Goal: Information Seeking & Learning: Learn about a topic

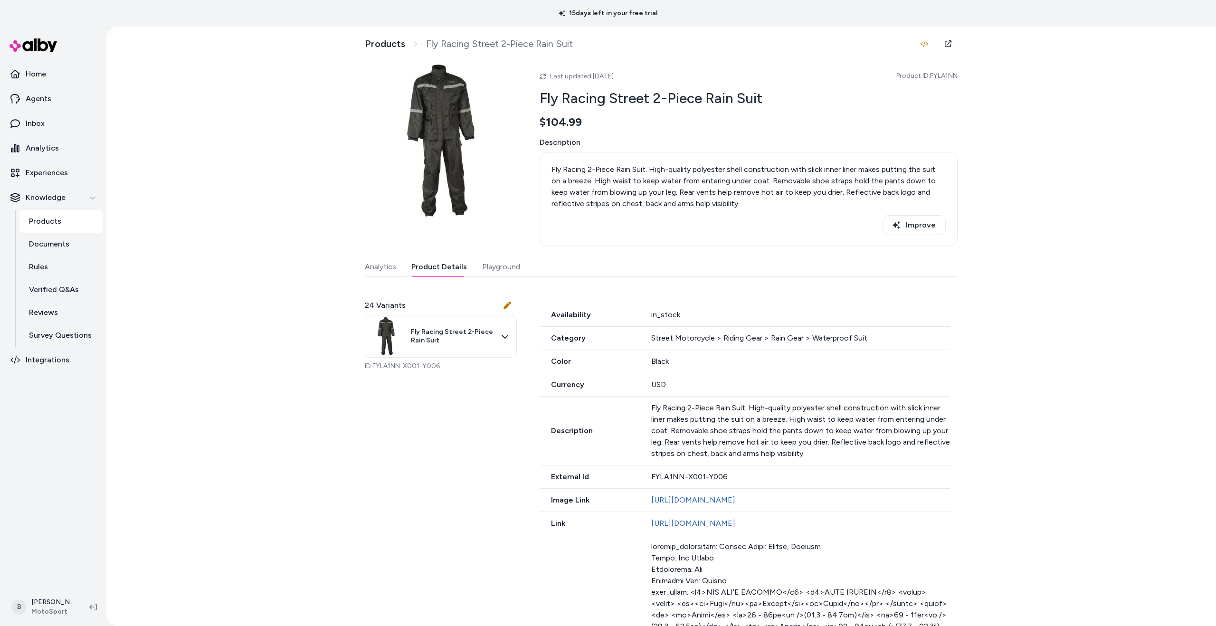
click at [456, 268] on button "Product Details" at bounding box center [439, 267] width 56 height 19
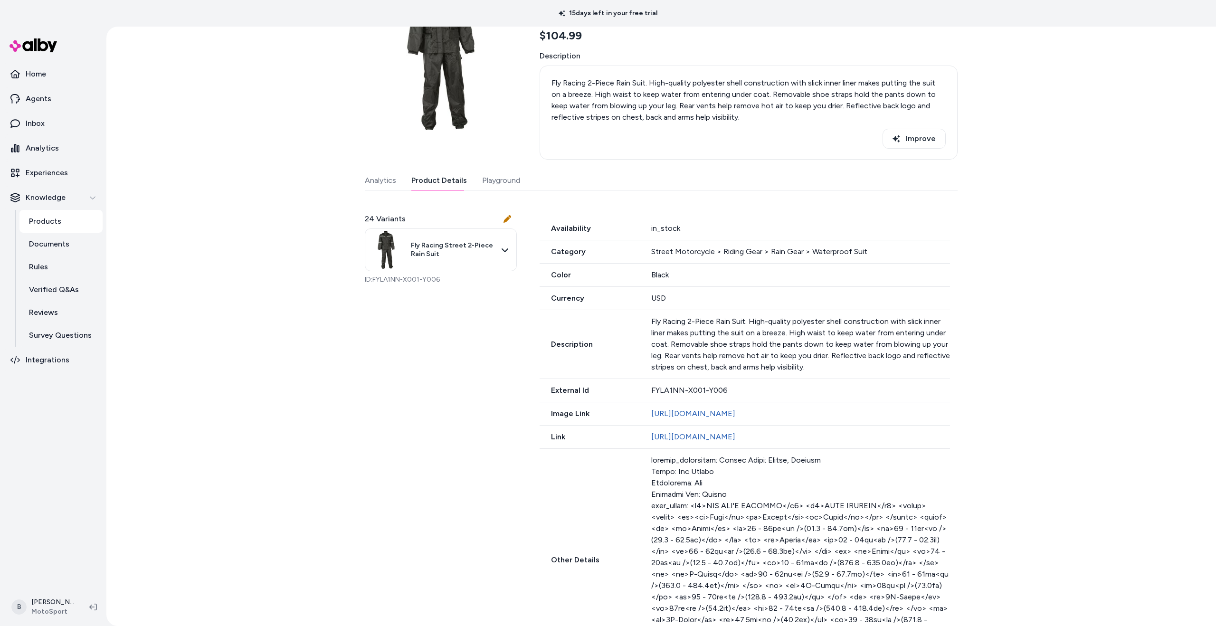
scroll to position [210, 0]
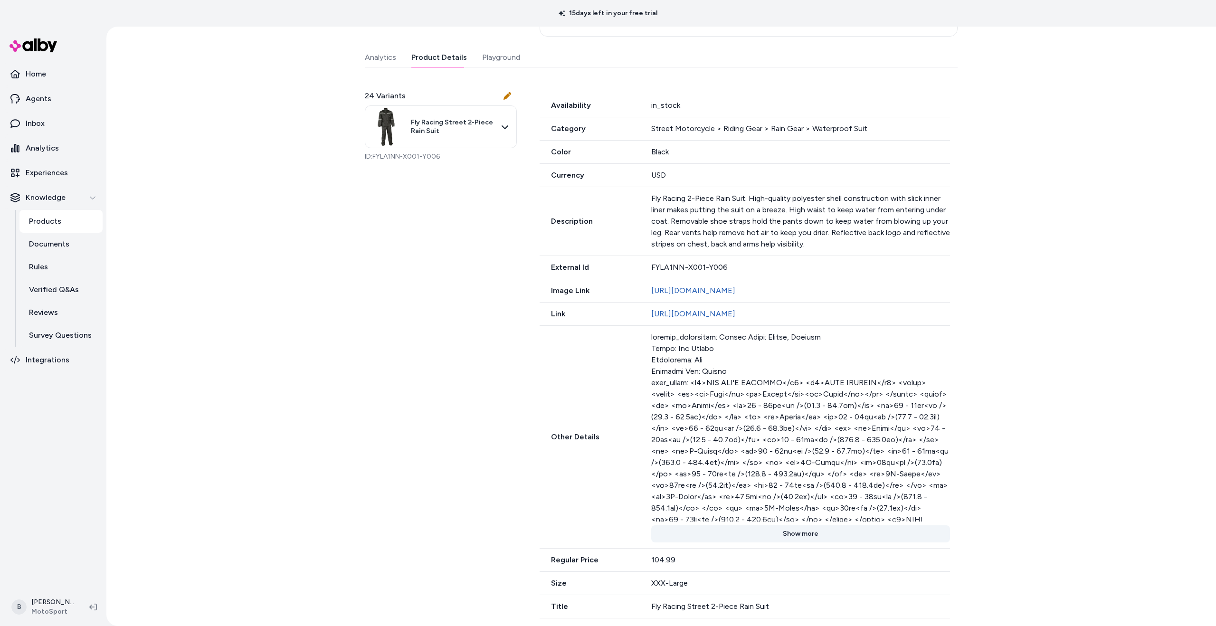
click at [788, 537] on button "Show more" at bounding box center [800, 534] width 299 height 17
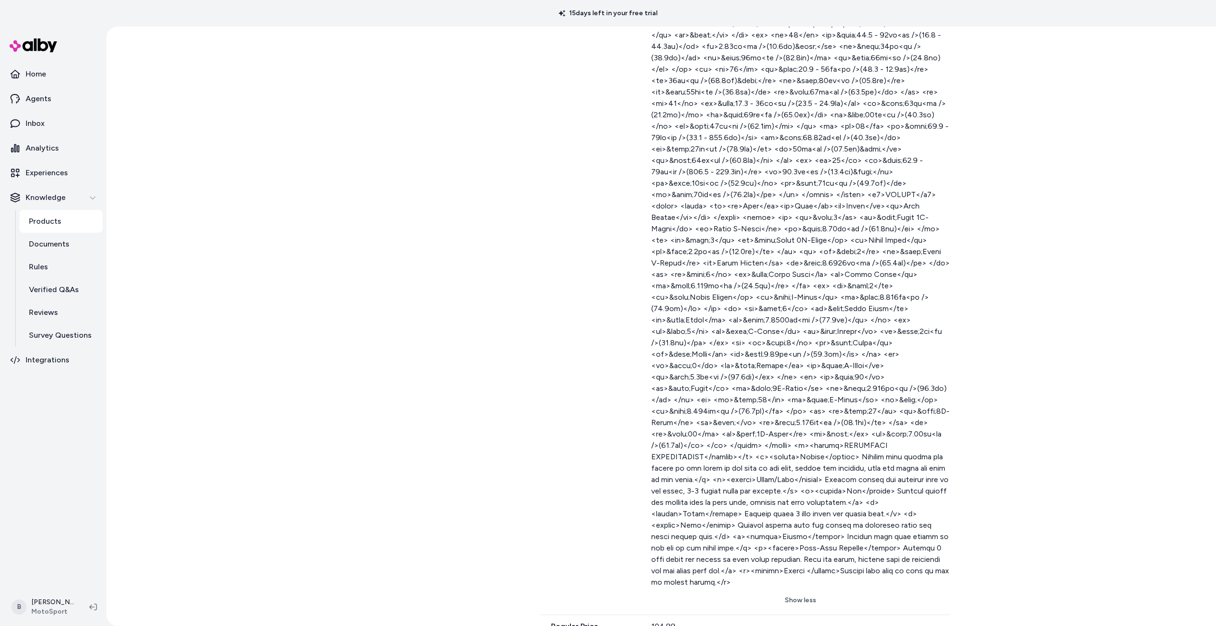
scroll to position [1151, 0]
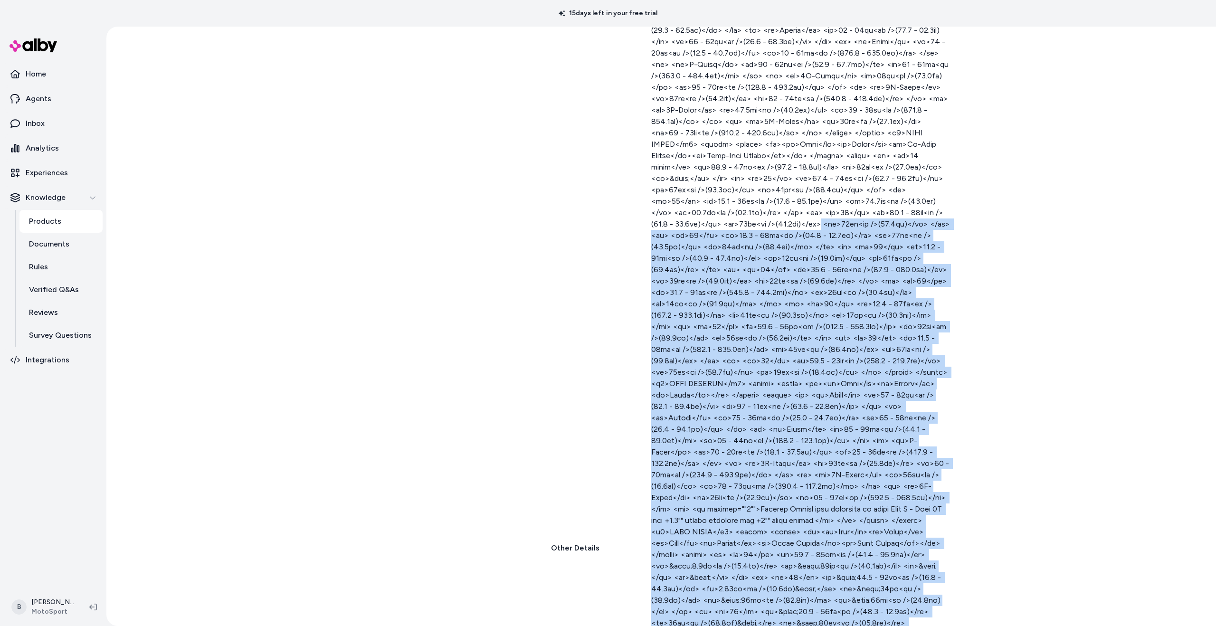
scroll to position [382, 0]
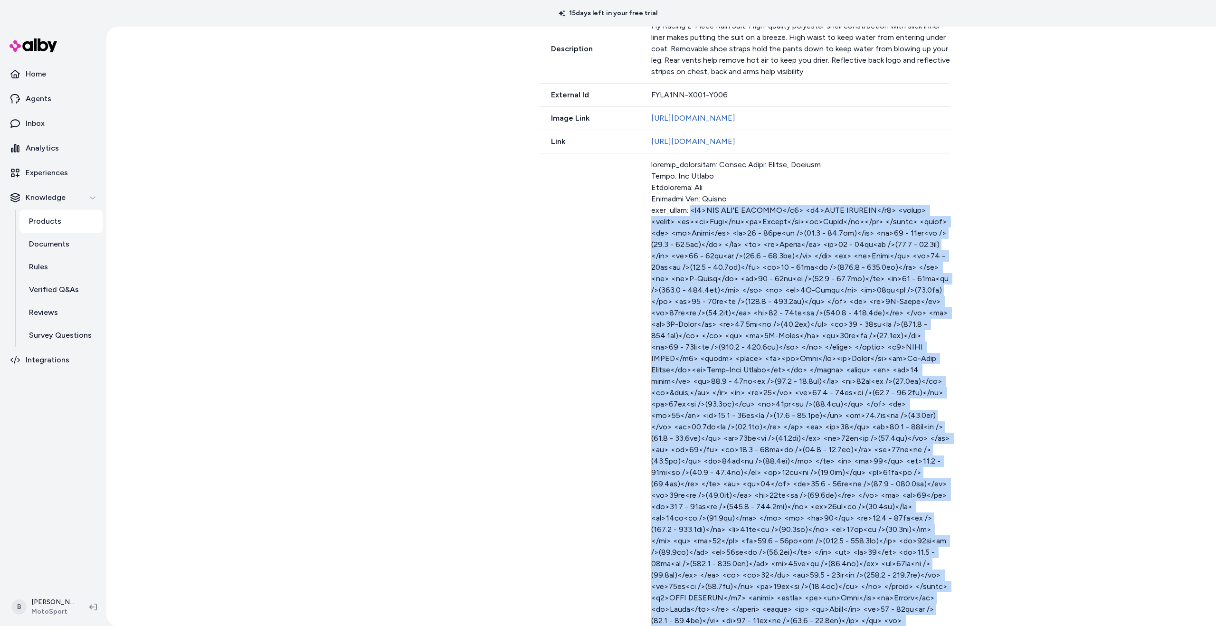
drag, startPoint x: 775, startPoint y: 561, endPoint x: 688, endPoint y: 215, distance: 356.8
copy div "<h1>FLY MEN'S APPAREL</h1> <h2>MENS JERSEYS</h2> <table> <thead> <tr><th>Size</…"
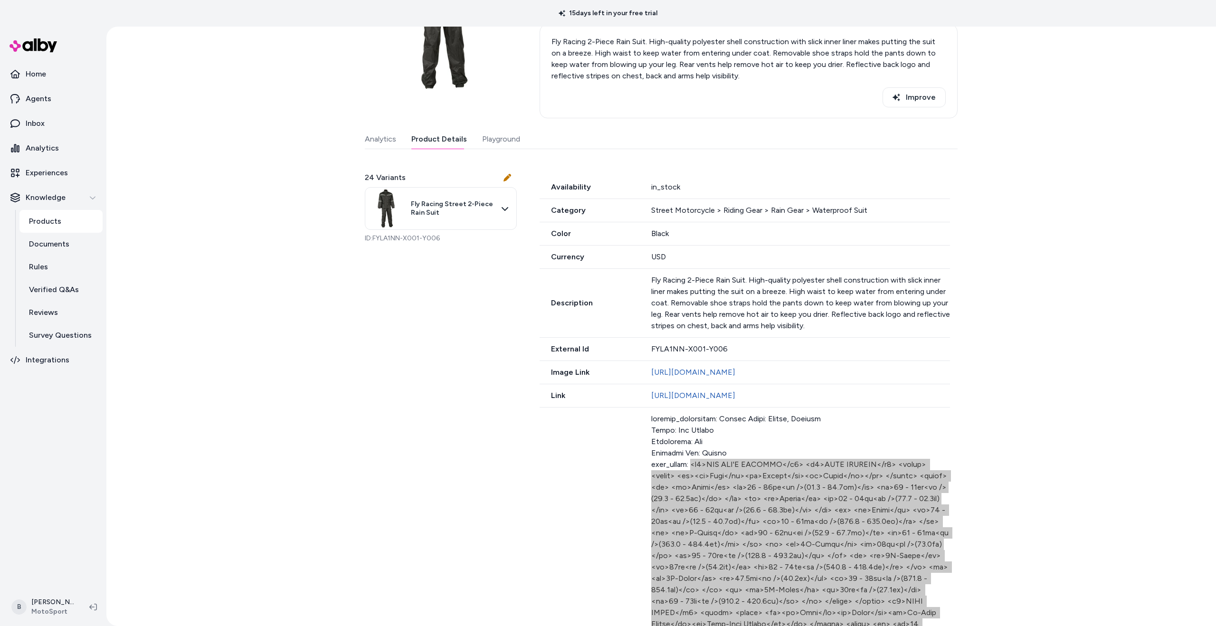
scroll to position [31, 0]
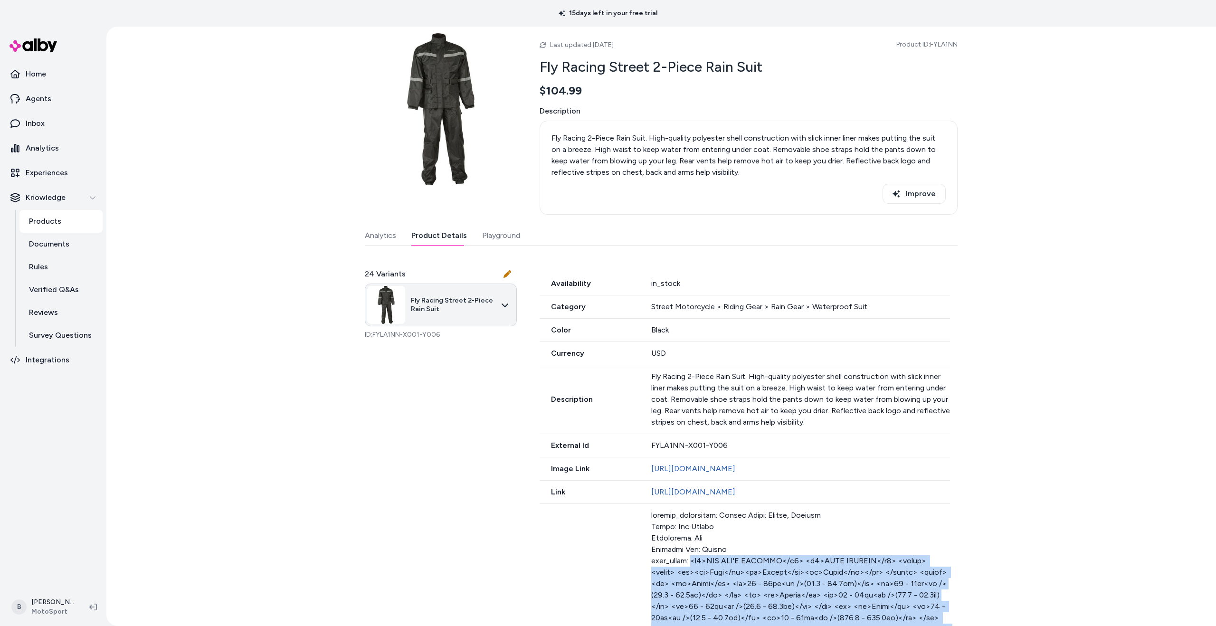
click at [504, 307] on html "15 days left in your free trial Home Agents Inbox Analytics Experiences Knowled…" at bounding box center [608, 313] width 1216 height 626
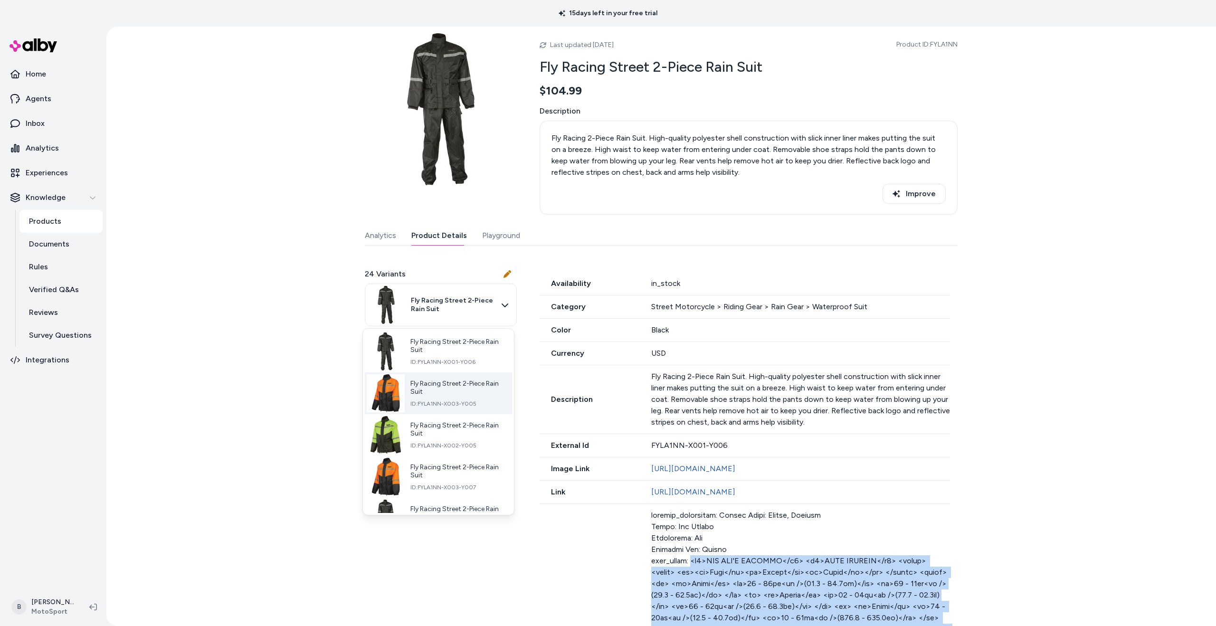
click at [459, 383] on span "Fly Racing Street 2-Piece Rain Suit" at bounding box center [458, 388] width 94 height 17
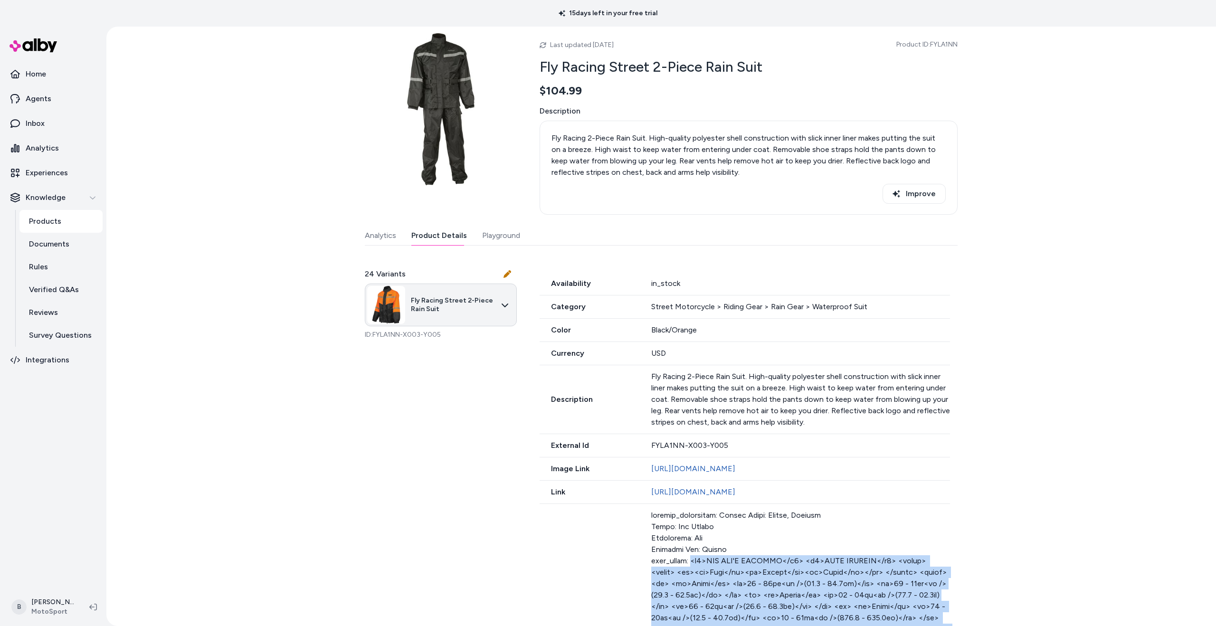
click at [504, 308] on html "15 days left in your free trial Home Agents Inbox Analytics Experiences Knowled…" at bounding box center [608, 313] width 1216 height 626
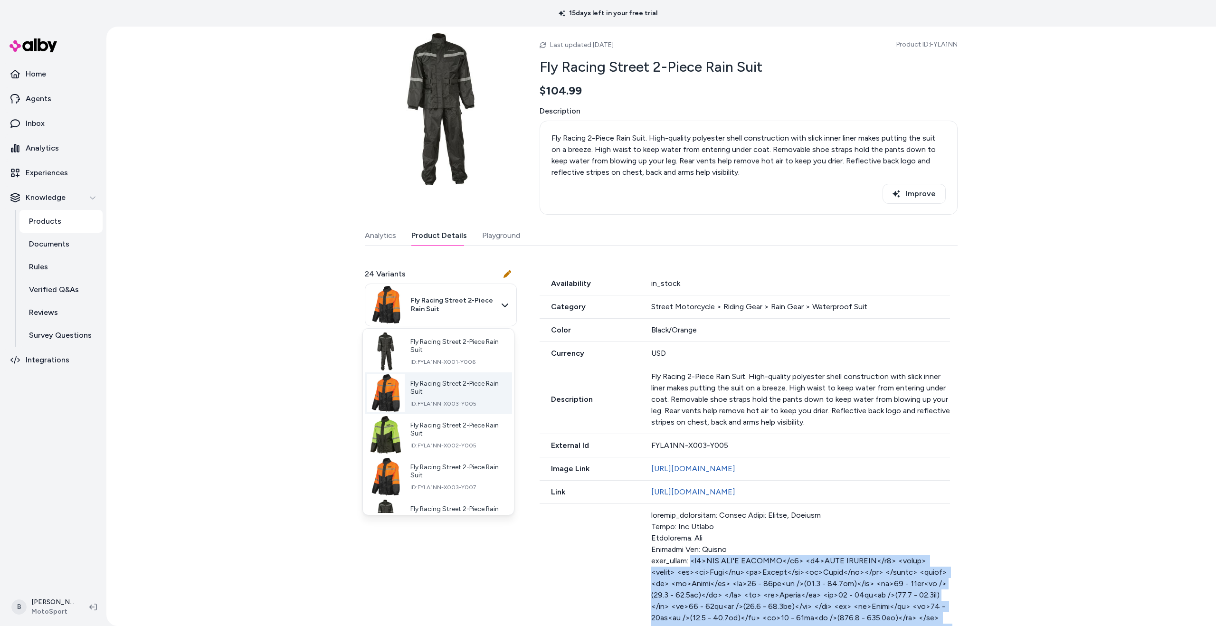
click at [465, 401] on span "ID: FYLA1NN-X003-Y005" at bounding box center [458, 404] width 94 height 8
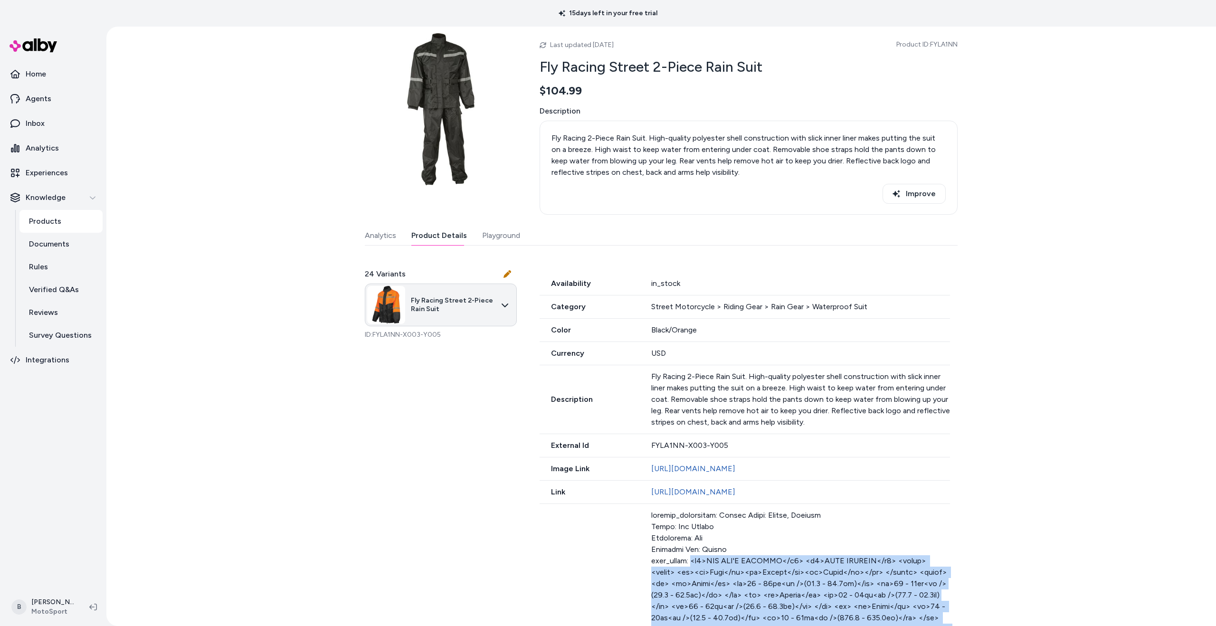
click at [506, 308] on html "15 days left in your free trial Home Agents Inbox Analytics Experiences Knowled…" at bounding box center [608, 313] width 1216 height 626
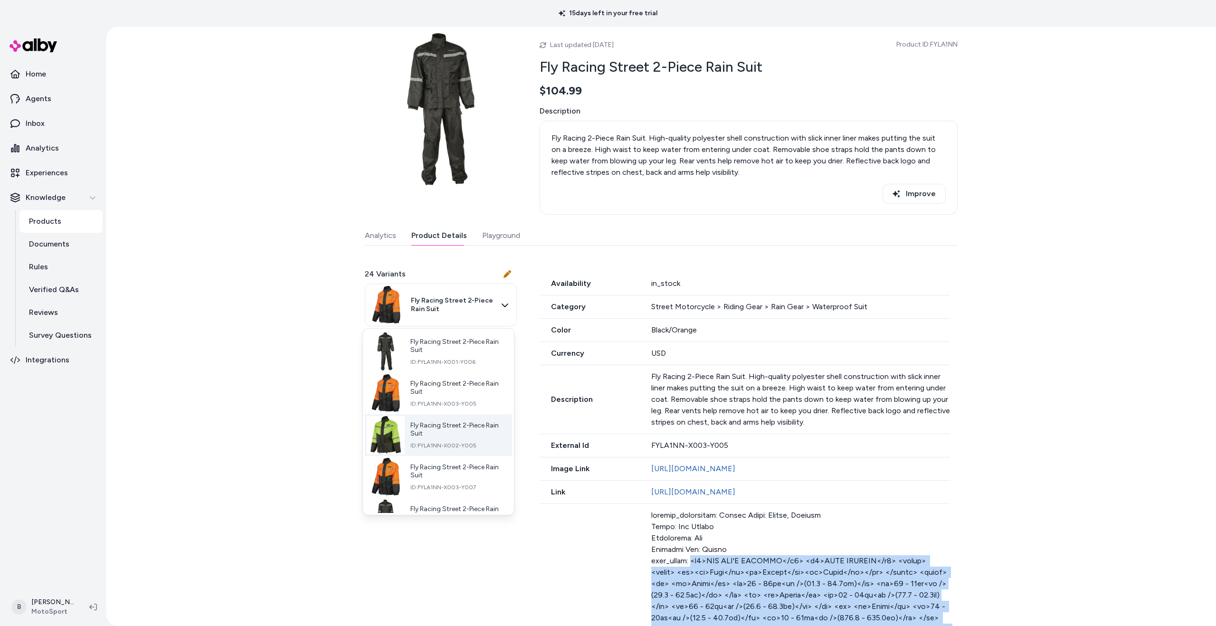
click at [459, 429] on span "Fly Racing Street 2-Piece Rain Suit" at bounding box center [458, 429] width 94 height 17
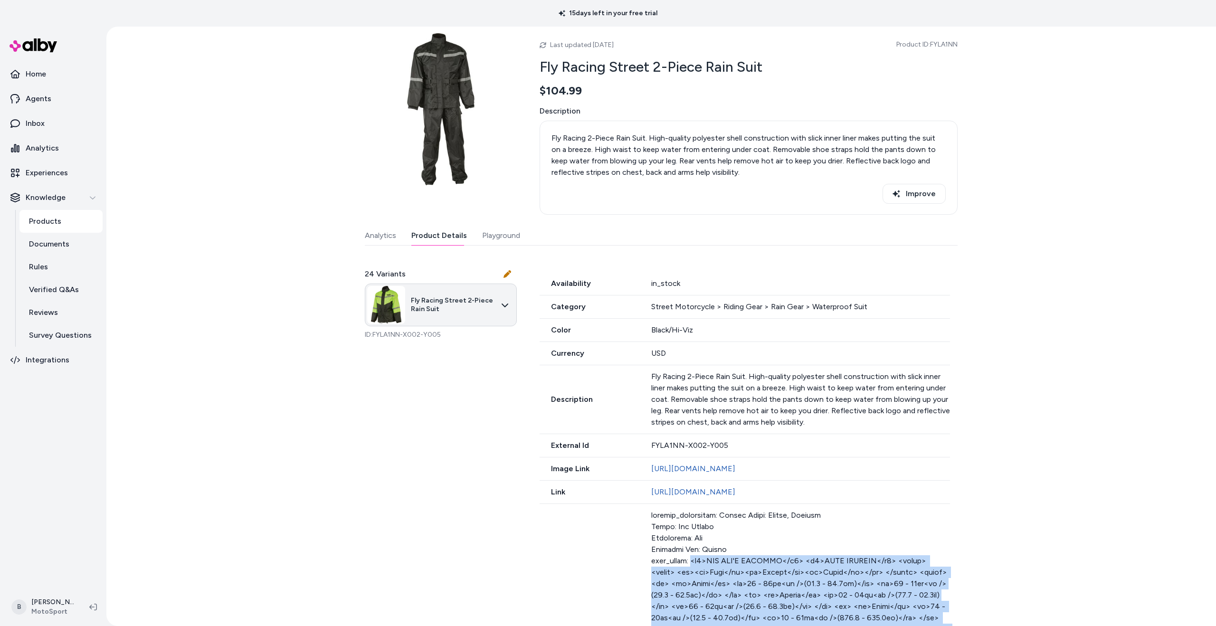
click at [503, 310] on html "15 days left in your free trial Home Agents Inbox Analytics Experiences Knowled…" at bounding box center [608, 313] width 1216 height 626
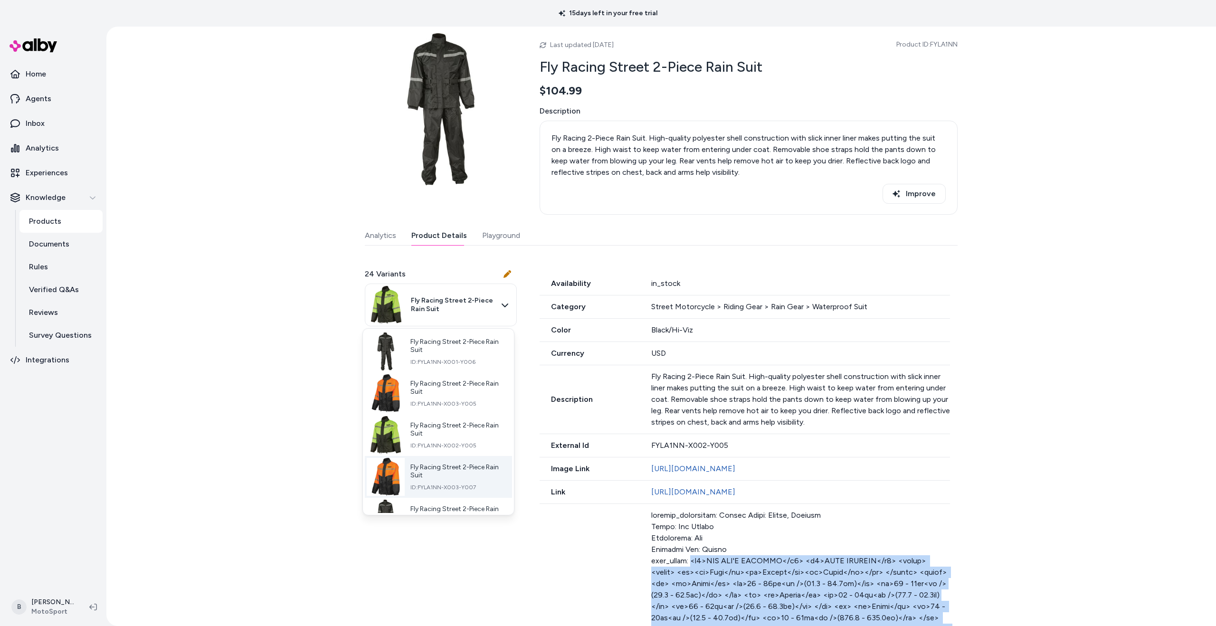
click at [444, 466] on span "Fly Racing Street 2-Piece Rain Suit" at bounding box center [458, 471] width 94 height 17
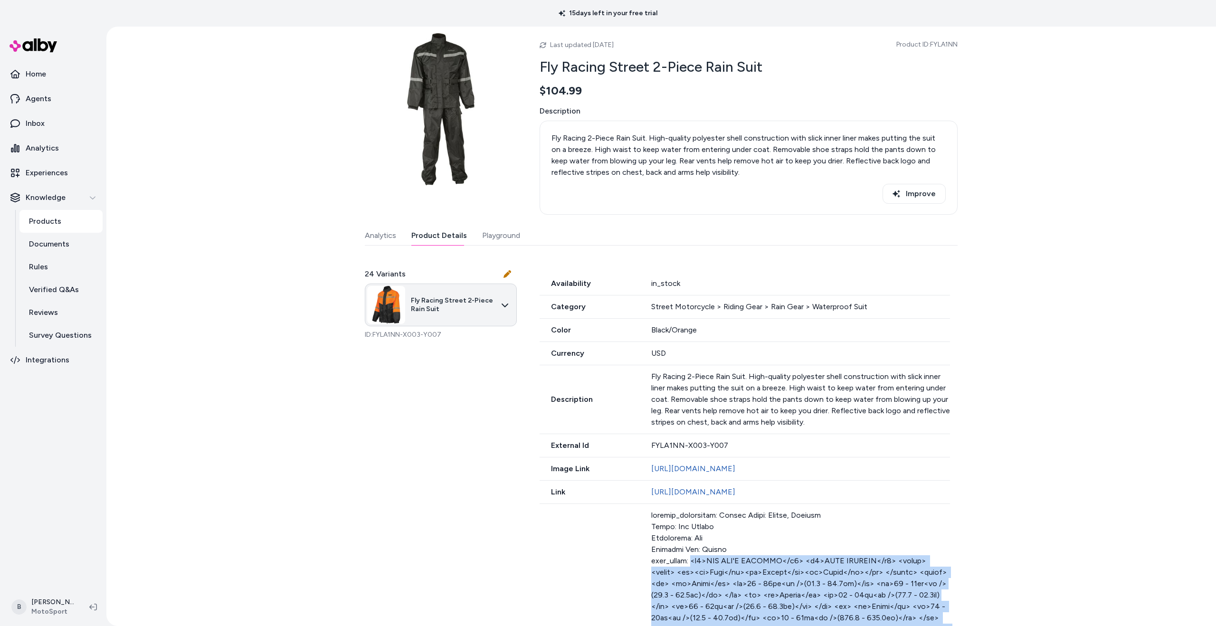
click at [504, 309] on html "15 days left in your free trial Home Agents Inbox Analytics Experiences Knowled…" at bounding box center [608, 313] width 1216 height 626
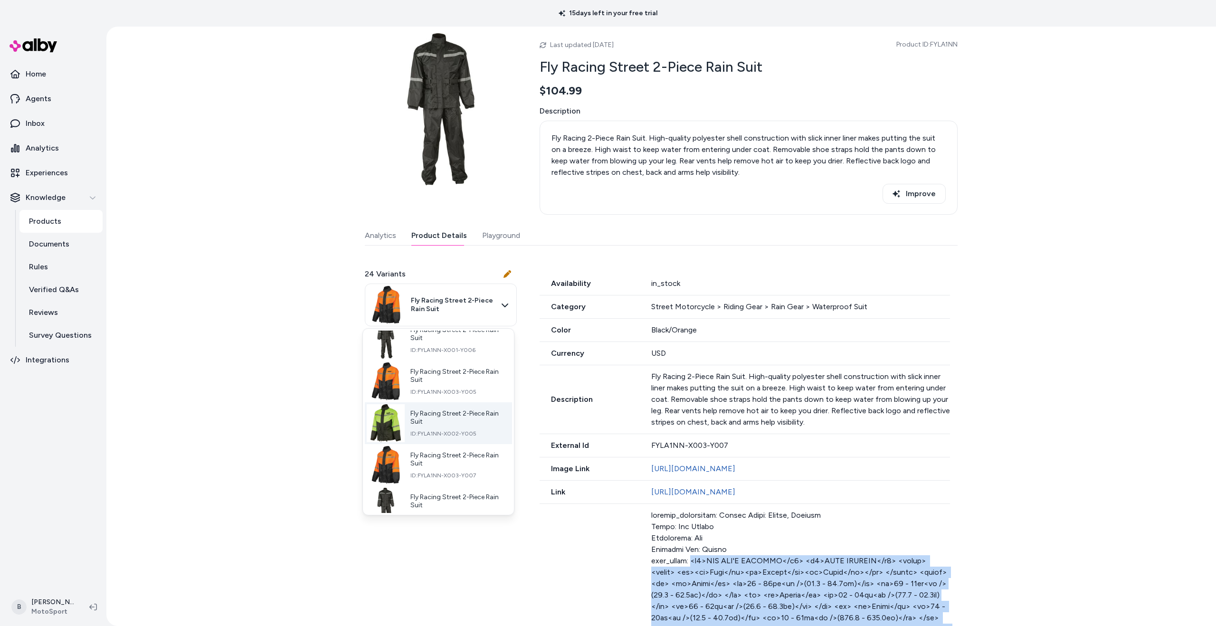
scroll to position [48, 0]
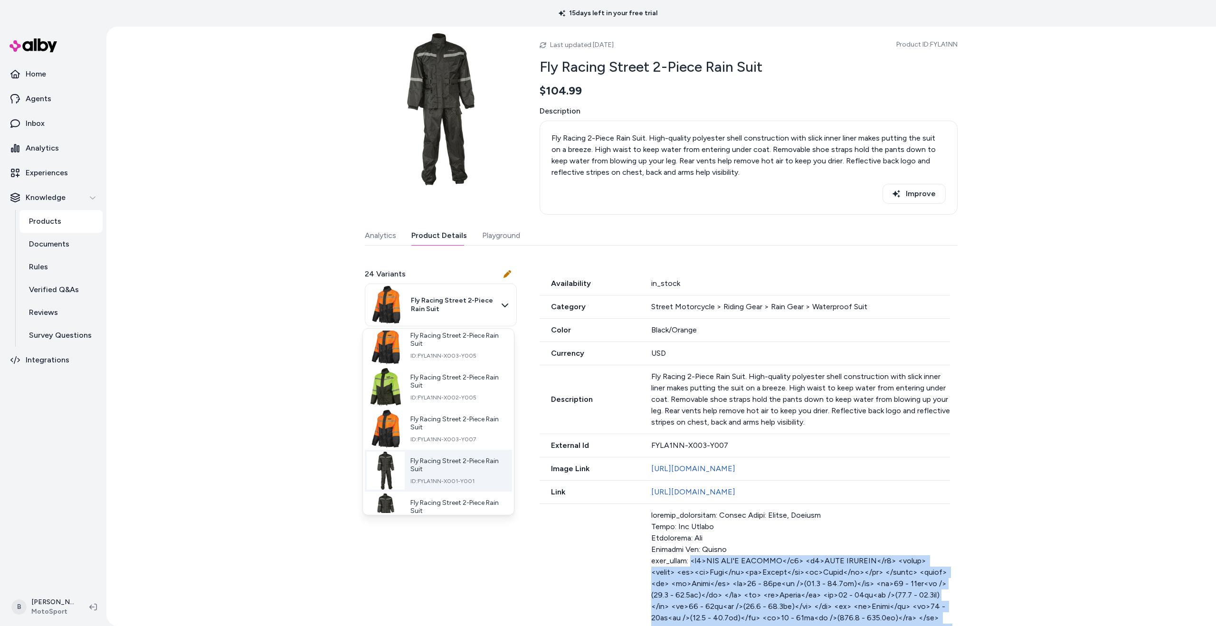
click at [436, 459] on span "Fly Racing Street 2-Piece Rain Suit" at bounding box center [458, 465] width 94 height 17
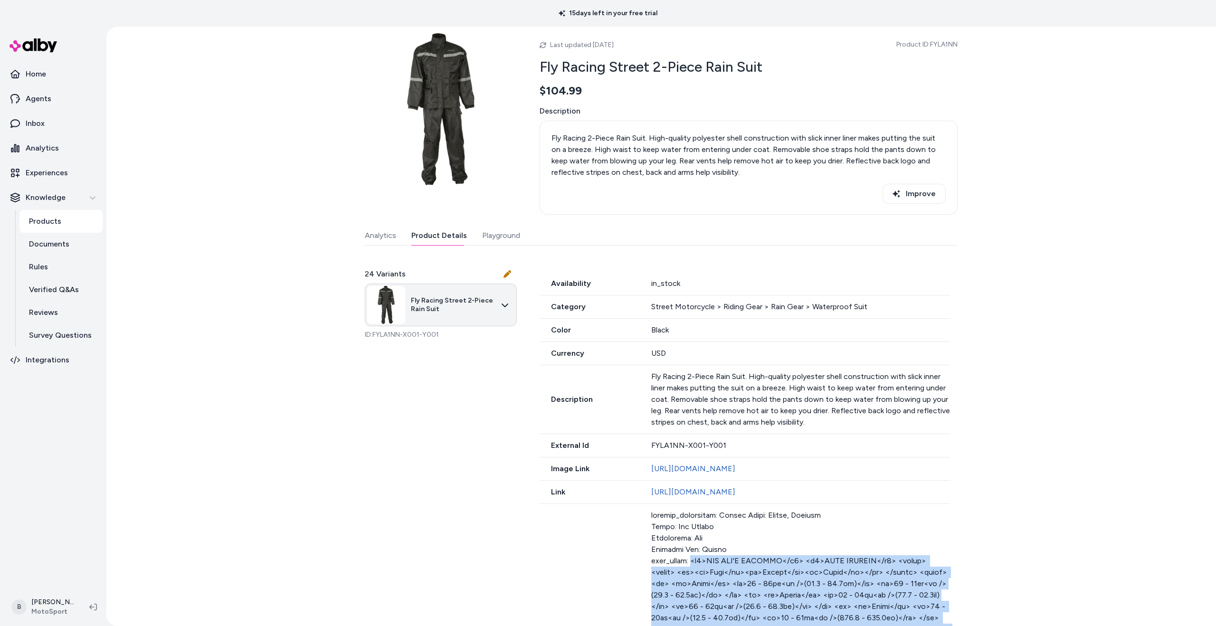
click at [499, 307] on html "15 days left in your free trial Home Agents Inbox Analytics Experiences Knowled…" at bounding box center [608, 313] width 1216 height 626
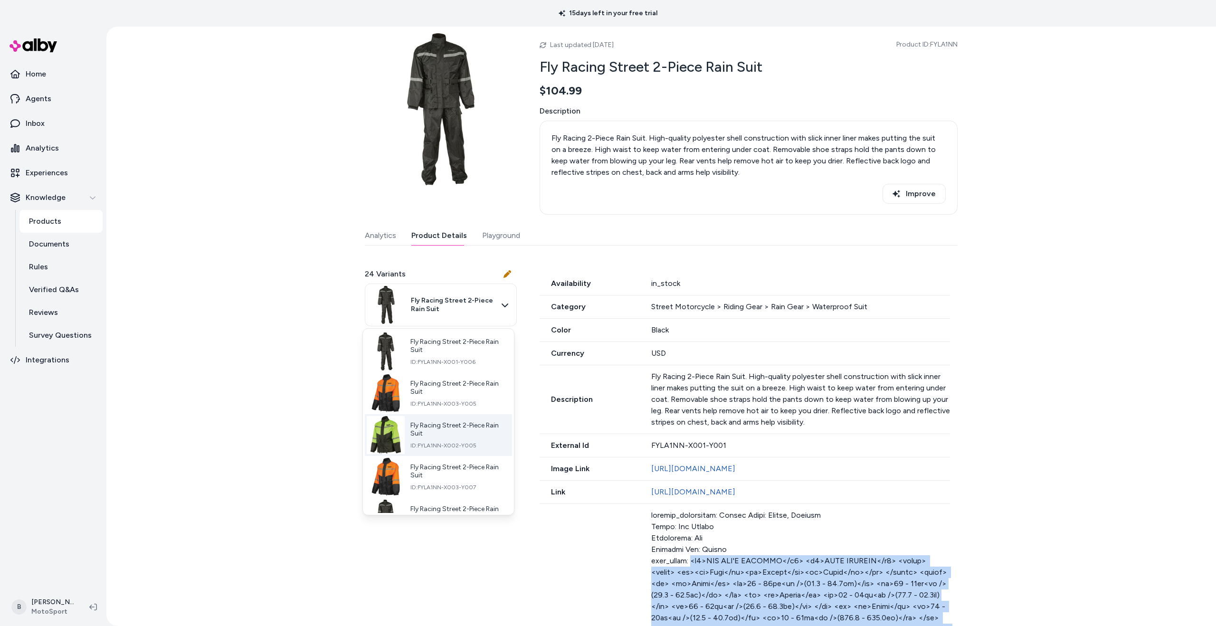
scroll to position [82, 0]
click at [445, 442] on div "Fly Racing Street 2-Piece Rain Suit ID: FYLA1NN-X001-Y001" at bounding box center [458, 437] width 94 height 28
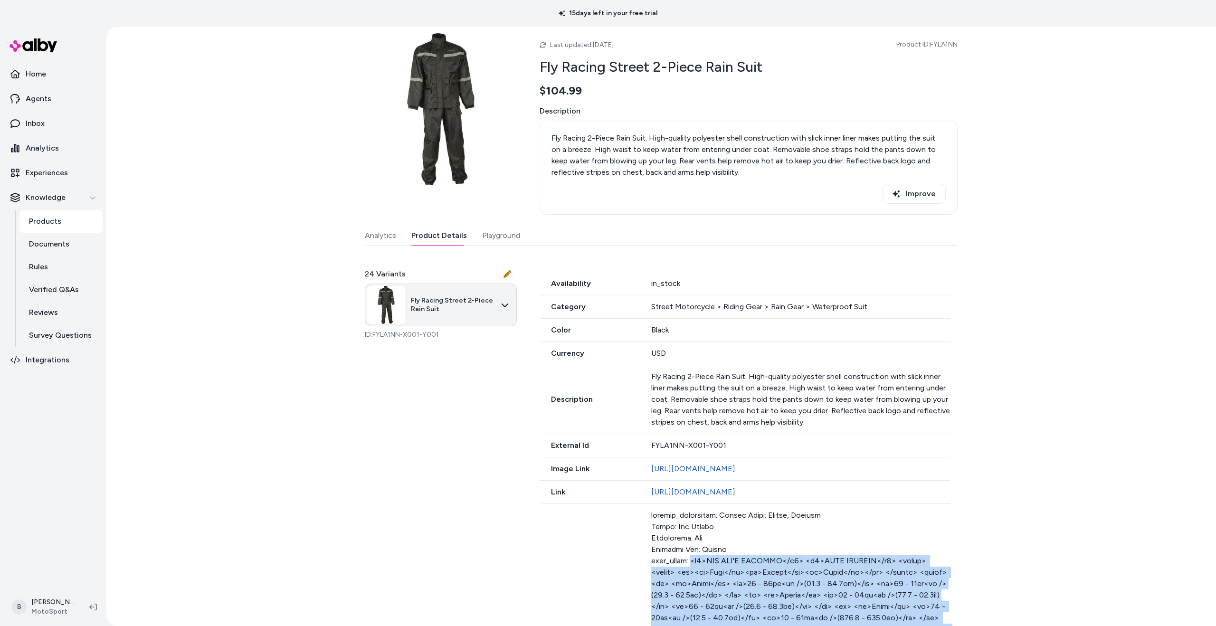
click at [497, 313] on html "15 days left in your free trial Home Agents Inbox Analytics Experiences Knowled…" at bounding box center [608, 313] width 1216 height 626
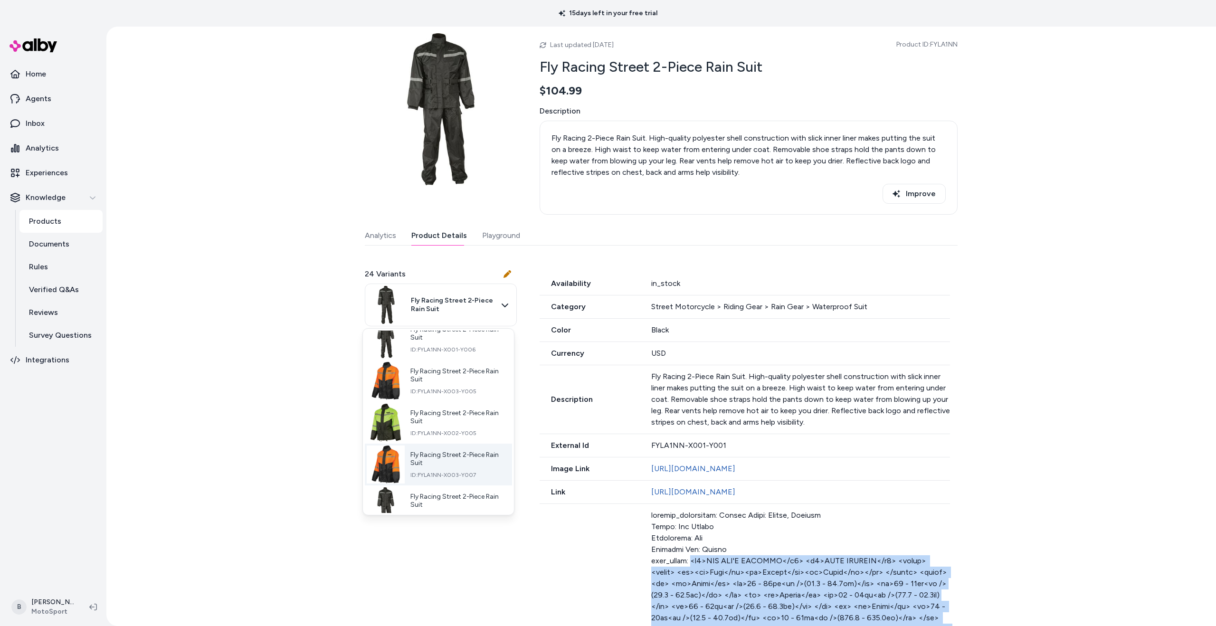
scroll to position [45, 0]
click at [444, 462] on span "Fly Racing Street 2-Piece Rain Suit" at bounding box center [458, 468] width 94 height 17
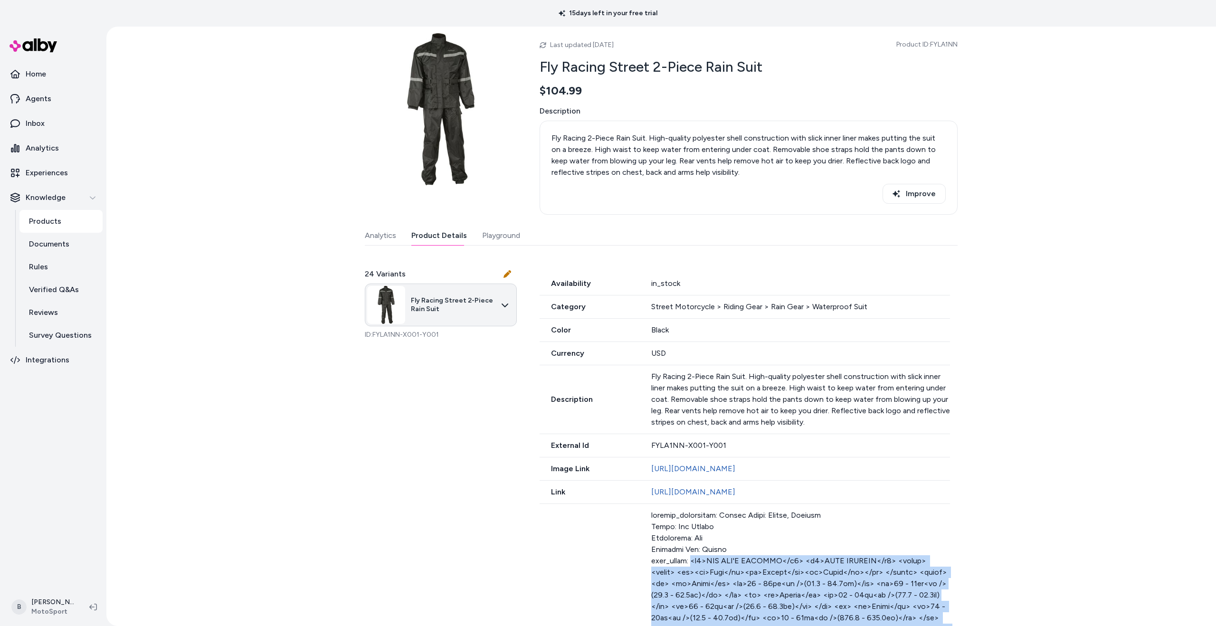
click at [492, 311] on html "15 days left in your free trial Home Agents Inbox Analytics Experiences Knowled…" at bounding box center [608, 313] width 1216 height 626
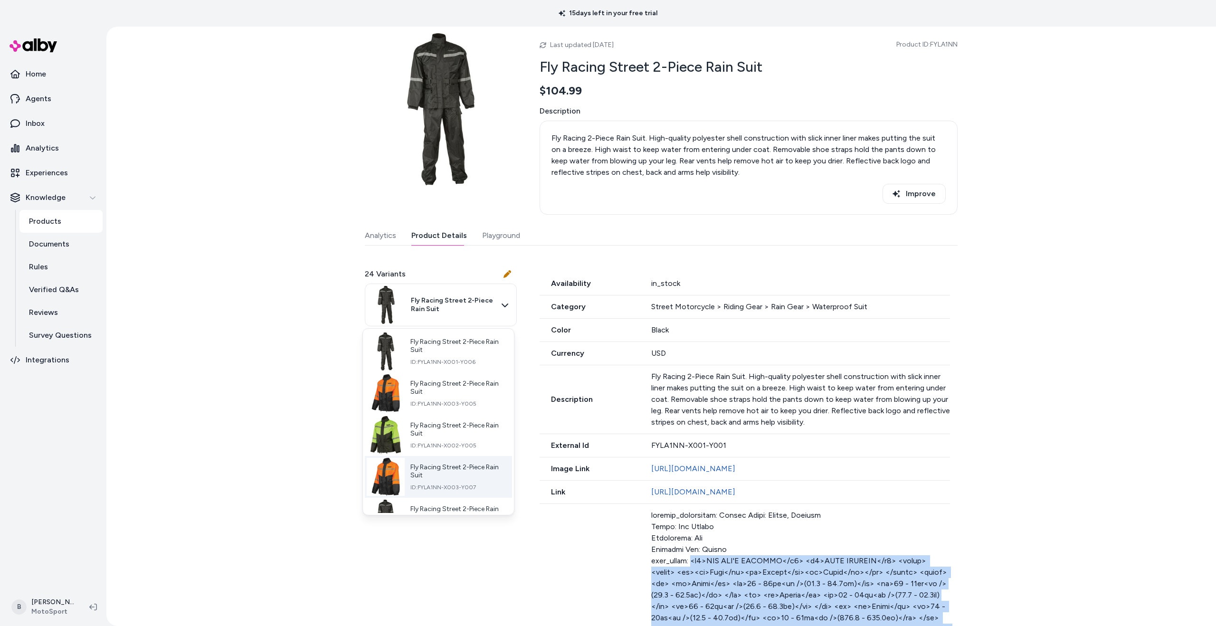
scroll to position [84, 0]
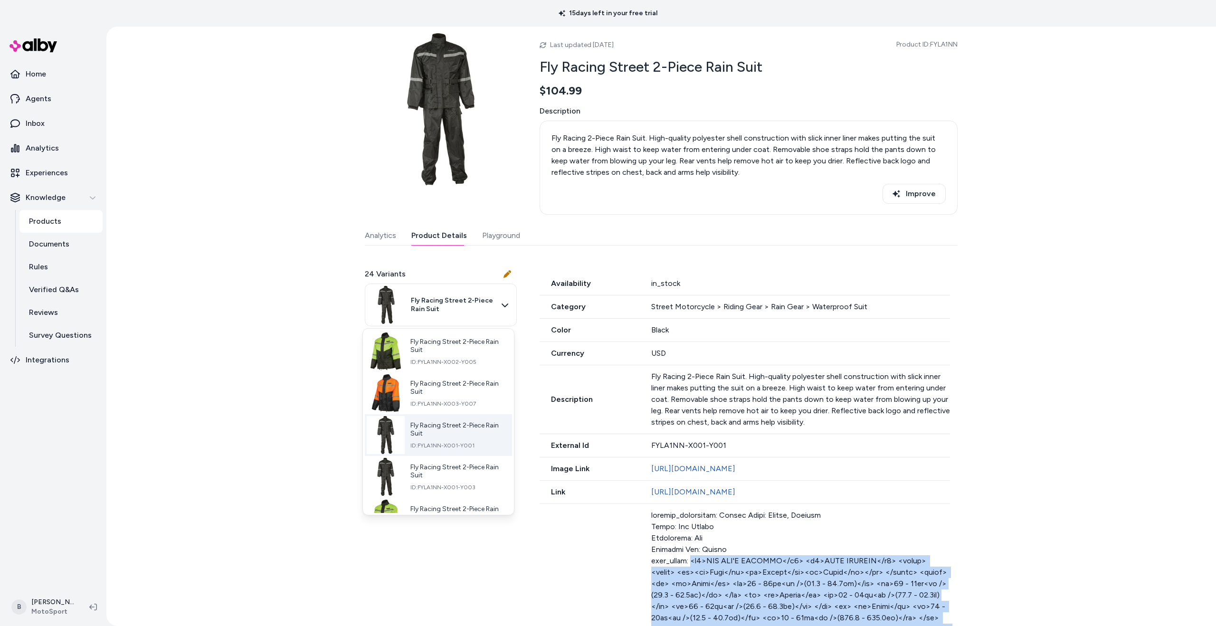
click at [435, 430] on span "Fly Racing Street 2-Piece Rain Suit" at bounding box center [458, 429] width 94 height 17
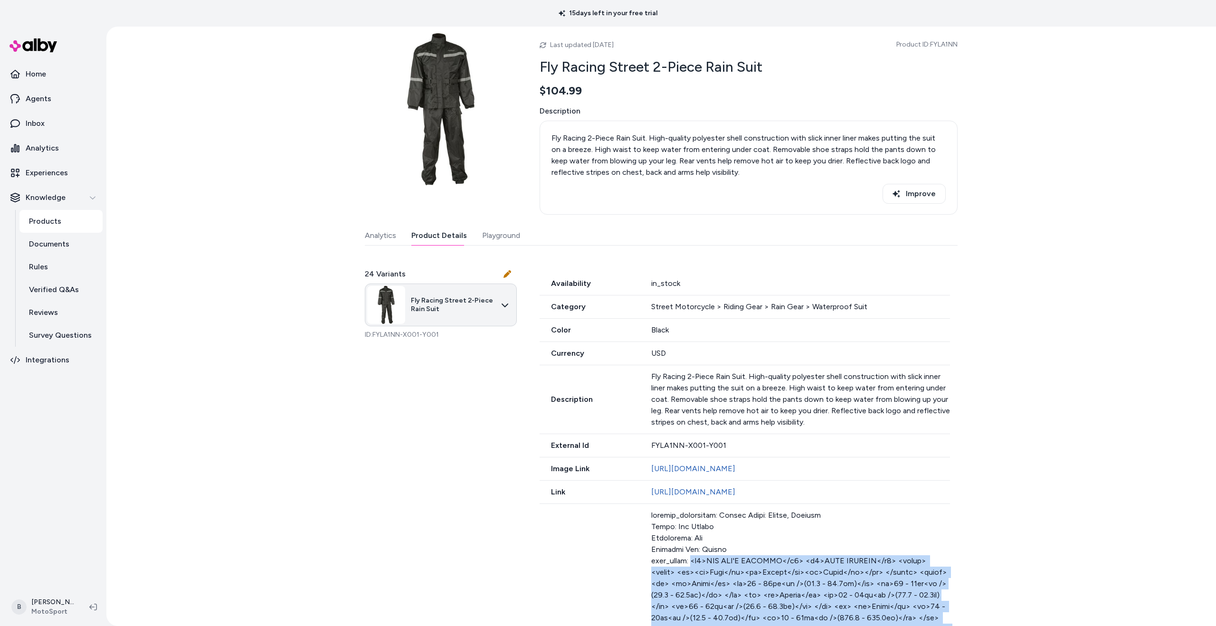
click at [485, 315] on html "15 days left in your free trial Home Agents Inbox Analytics Experiences Knowled…" at bounding box center [608, 313] width 1216 height 626
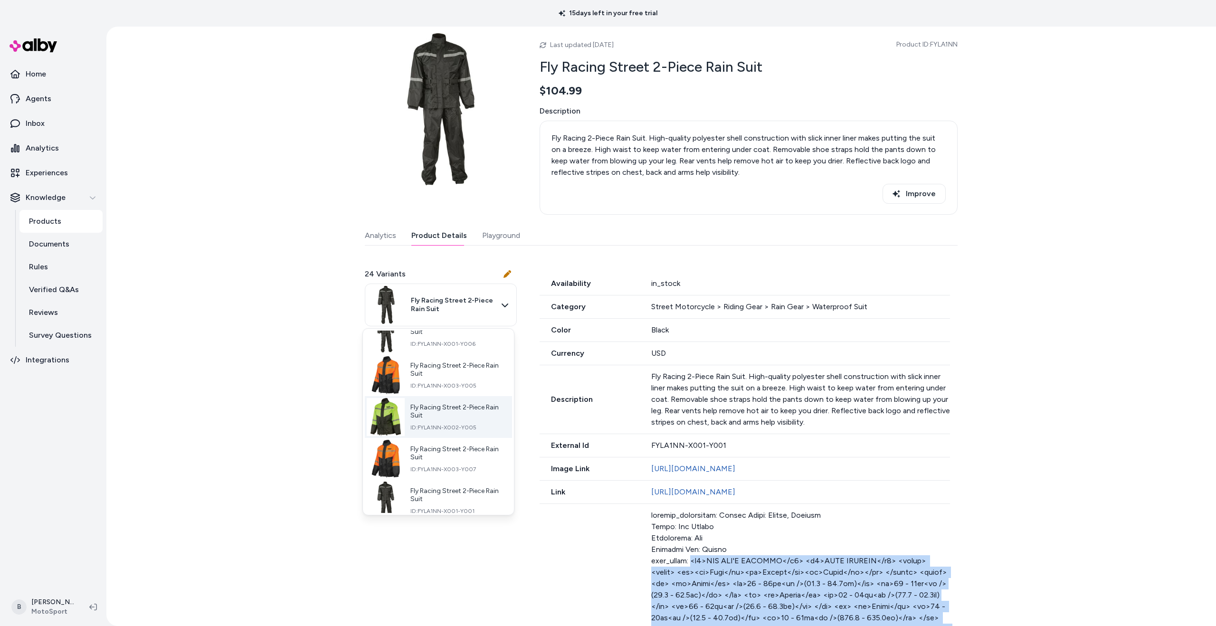
scroll to position [76, 0]
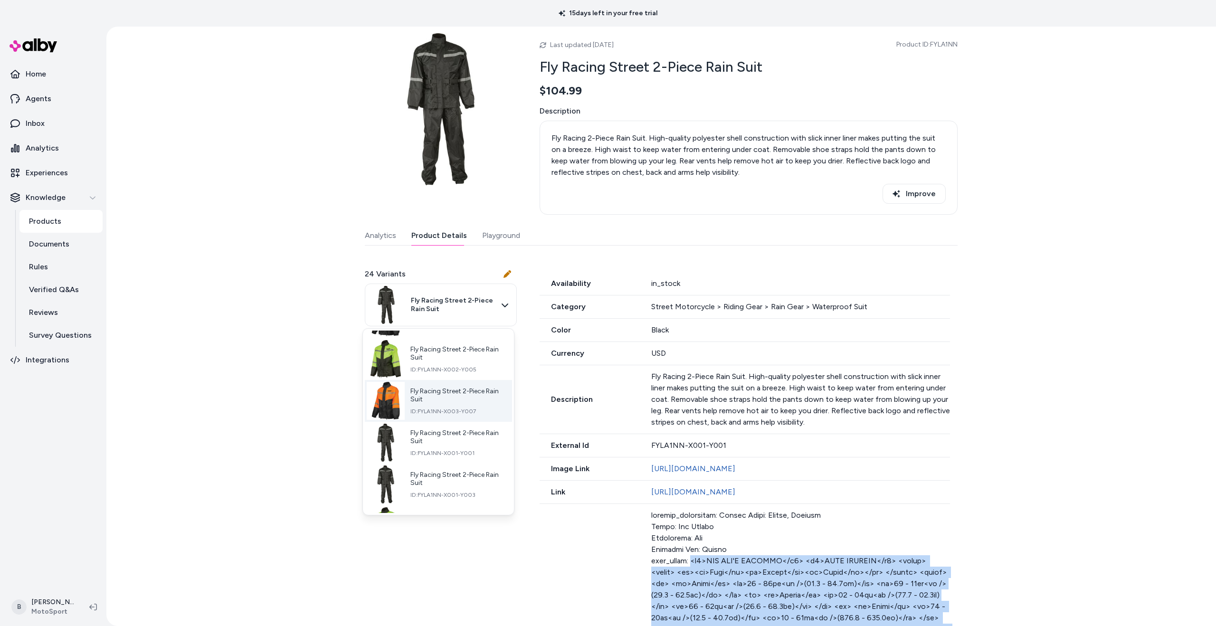
click at [440, 399] on span "Fly Racing Street 2-Piece Rain Suit" at bounding box center [458, 395] width 94 height 17
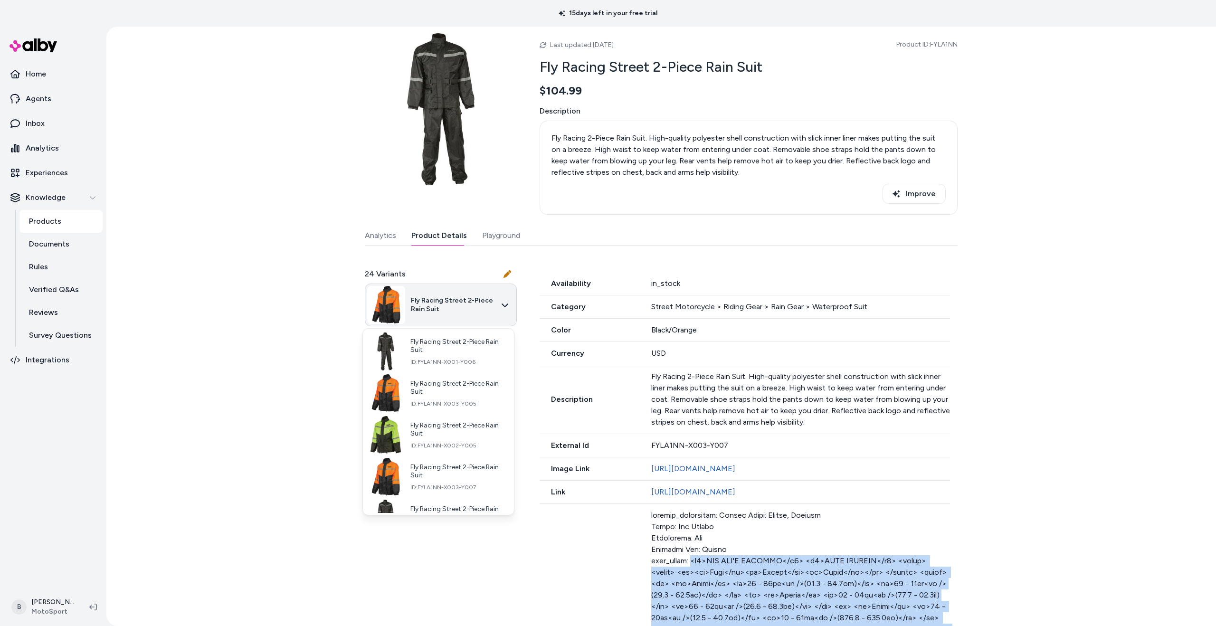
click at [501, 306] on html "15 days left in your free trial Home Agents Inbox Analytics Experiences Knowled…" at bounding box center [608, 313] width 1216 height 626
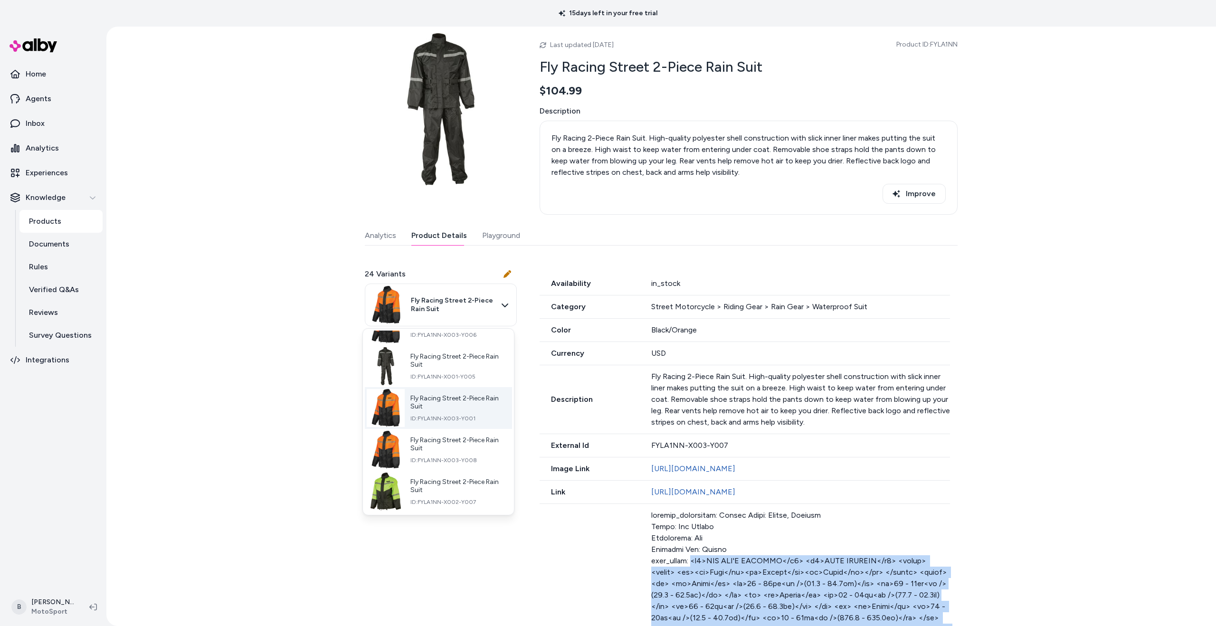
scroll to position [452, 0]
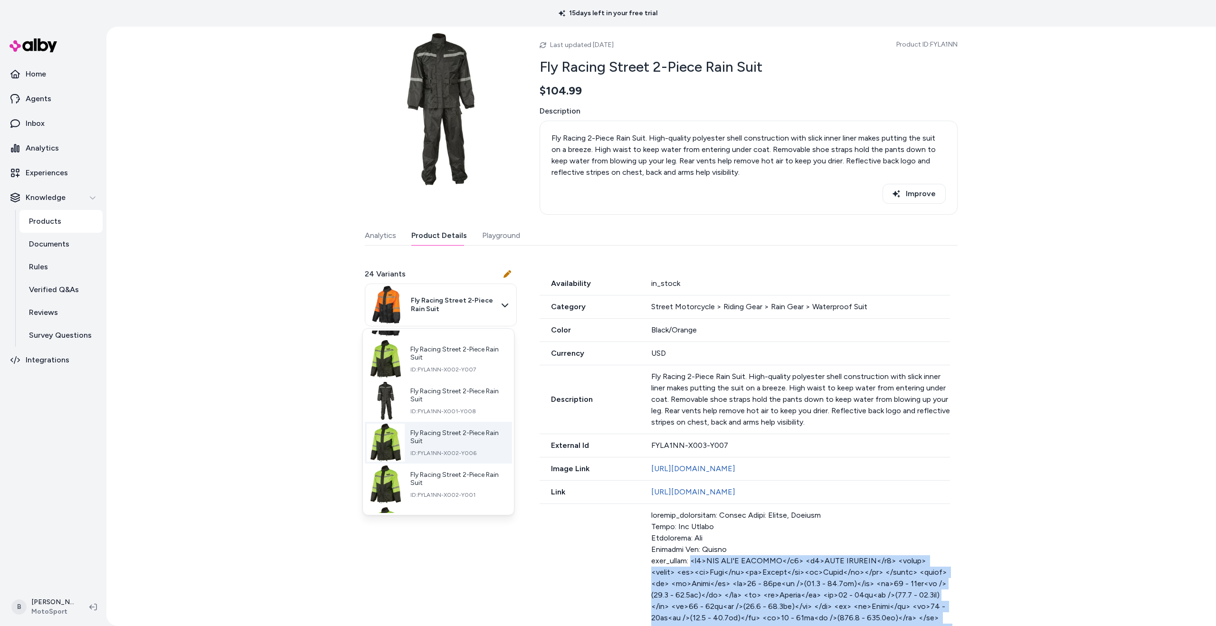
click at [447, 438] on span "Fly Racing Street 2-Piece Rain Suit" at bounding box center [458, 437] width 94 height 17
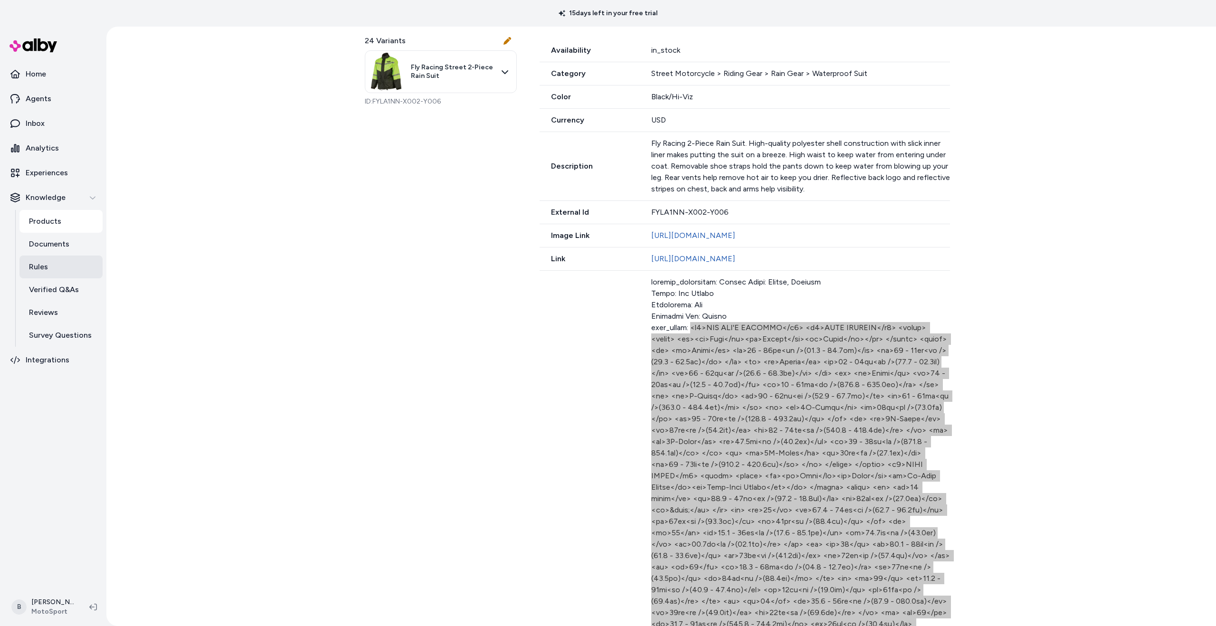
scroll to position [201, 0]
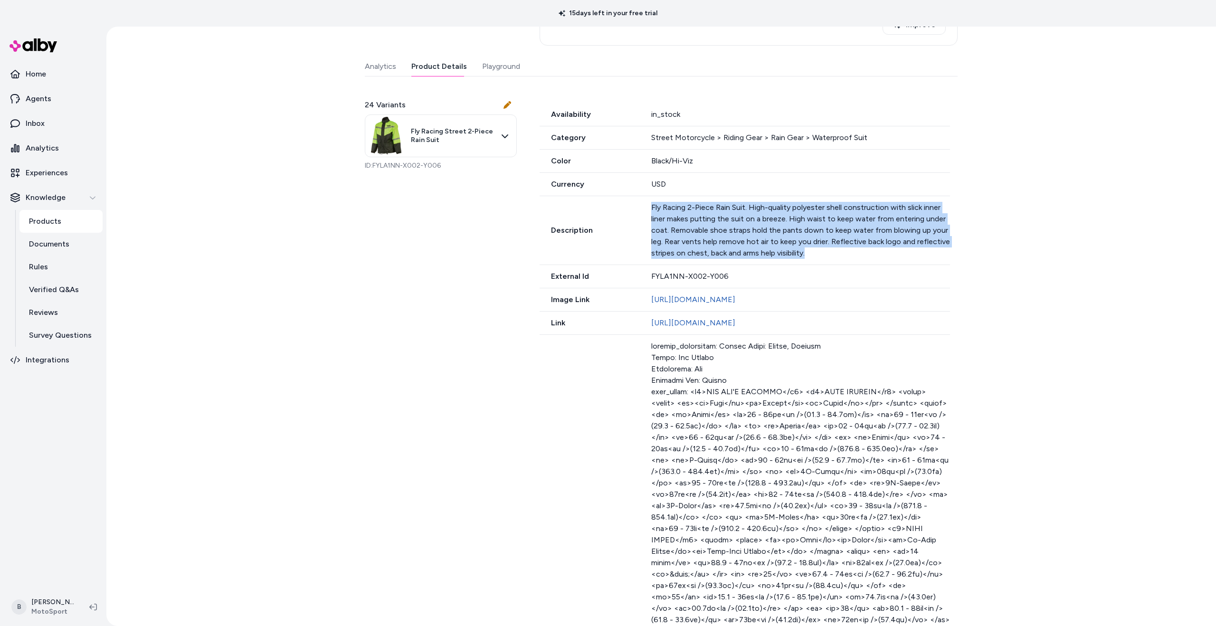
drag, startPoint x: 649, startPoint y: 208, endPoint x: 825, endPoint y: 255, distance: 182.4
click at [825, 255] on p "Fly Racing 2-Piece Rain Suit. High-quality polyester shell construction with sl…" at bounding box center [800, 230] width 299 height 57
